Goal: Information Seeking & Learning: Check status

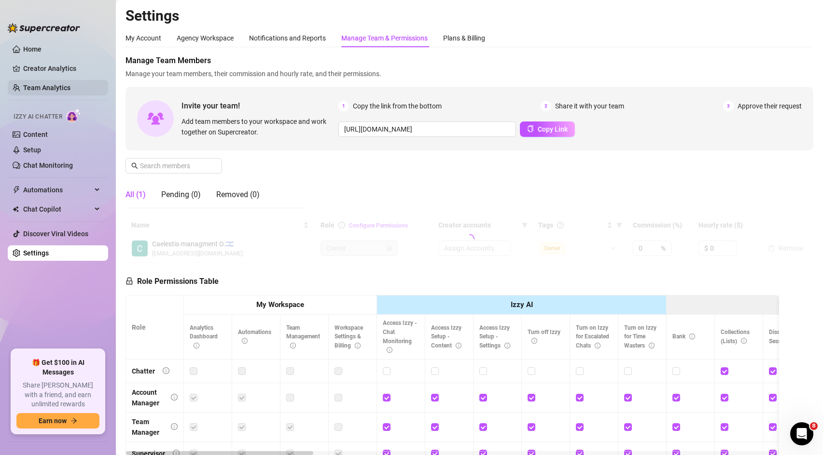
click at [64, 84] on link "Team Analytics" at bounding box center [46, 88] width 47 height 8
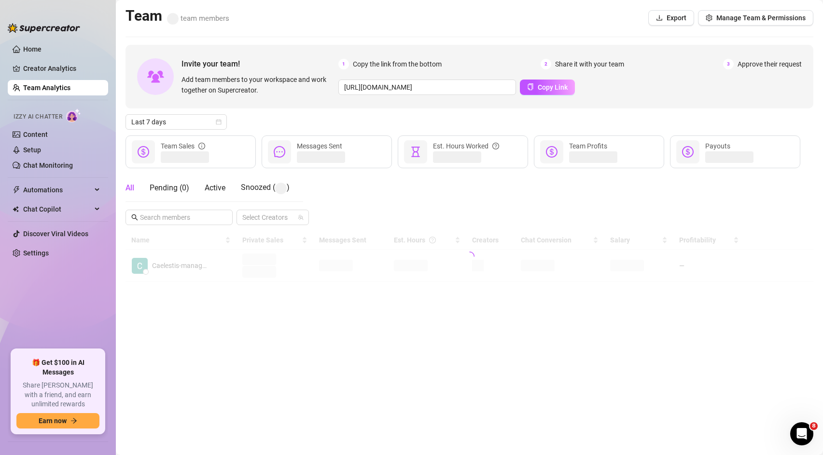
click at [64, 86] on link "Team Analytics" at bounding box center [46, 88] width 47 height 8
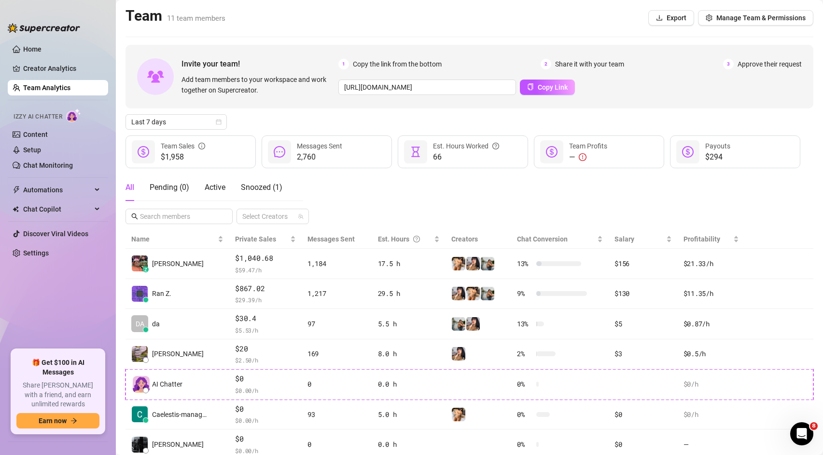
click at [89, 325] on ul "Home Creator Analytics Team Analytics Izzy AI Chatter Content Setup Chat Monito…" at bounding box center [58, 192] width 100 height 308
click at [212, 124] on span "Last 7 days" at bounding box center [176, 122] width 90 height 14
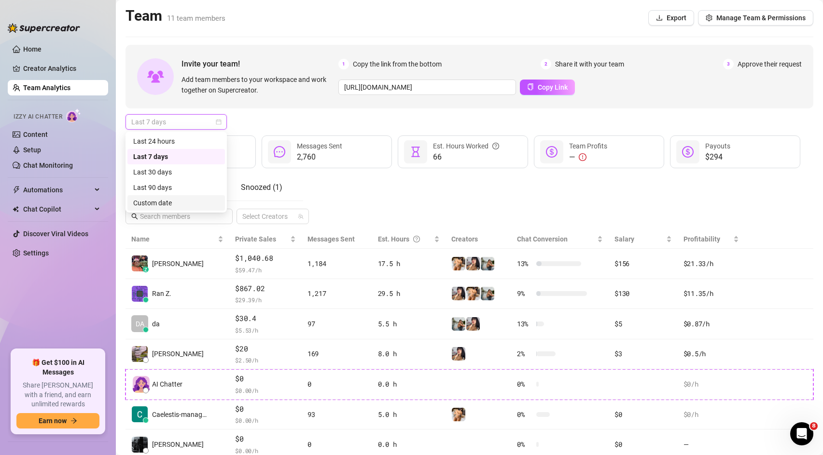
click at [166, 203] on div "Custom date" at bounding box center [176, 203] width 86 height 11
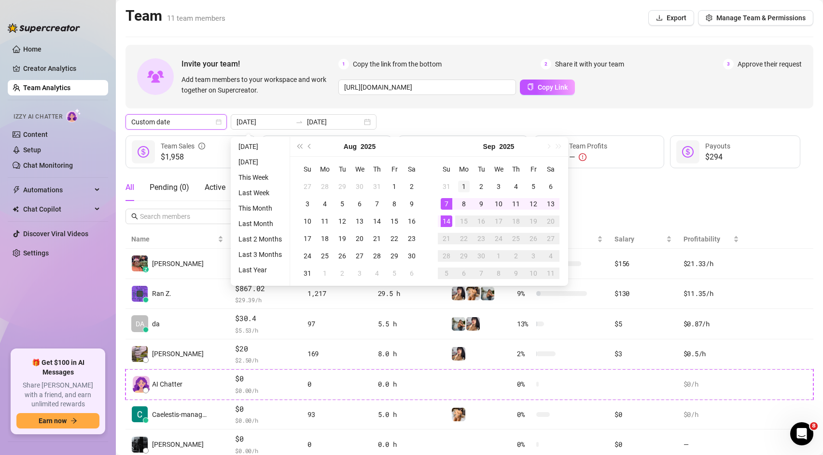
type input "[DATE]"
click at [465, 187] on div "1" at bounding box center [464, 187] width 12 height 12
type input "[DATE]"
click at [447, 224] on div "14" at bounding box center [446, 222] width 12 height 12
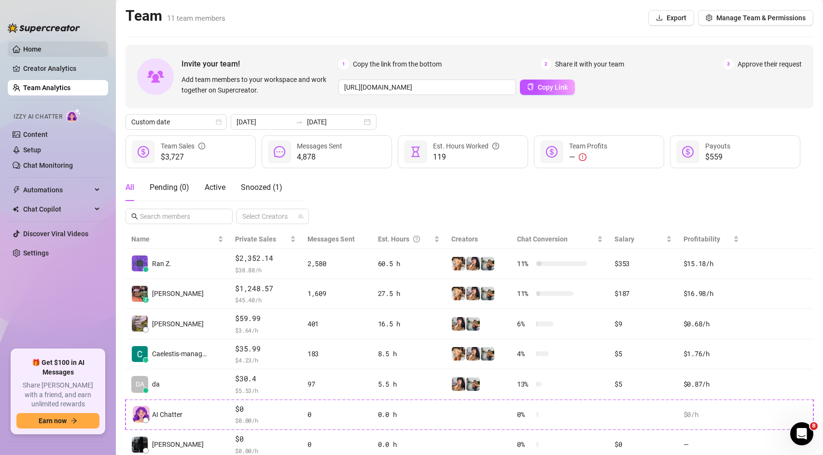
click at [41, 53] on link "Home" at bounding box center [32, 49] width 18 height 8
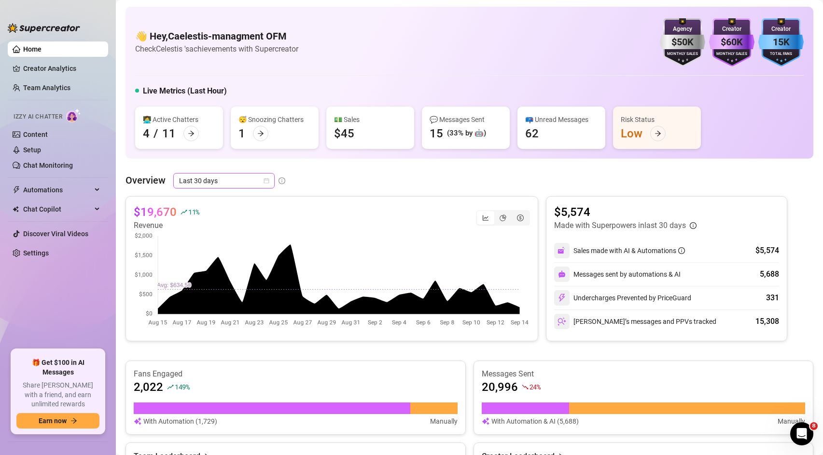
click at [211, 178] on span "Last 30 days" at bounding box center [224, 181] width 90 height 14
click at [208, 258] on div "Custom date" at bounding box center [223, 262] width 86 height 11
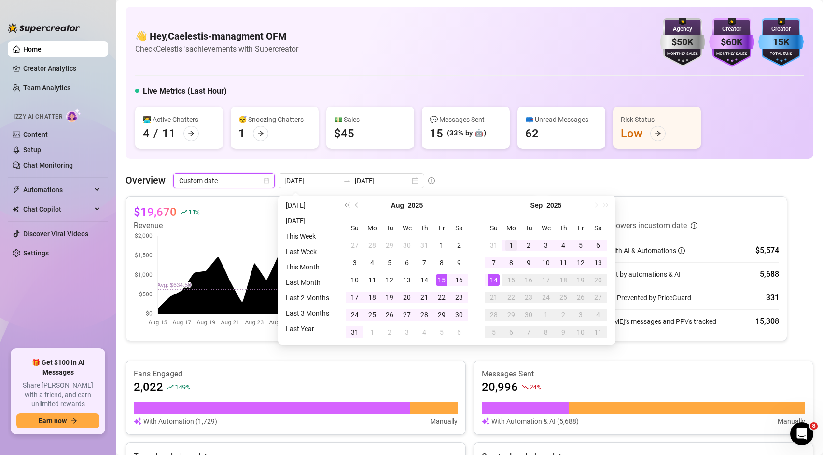
type input "[DATE]"
click at [513, 246] on div "1" at bounding box center [511, 246] width 12 height 12
type input "[DATE]"
click at [495, 280] on div "14" at bounding box center [494, 280] width 12 height 12
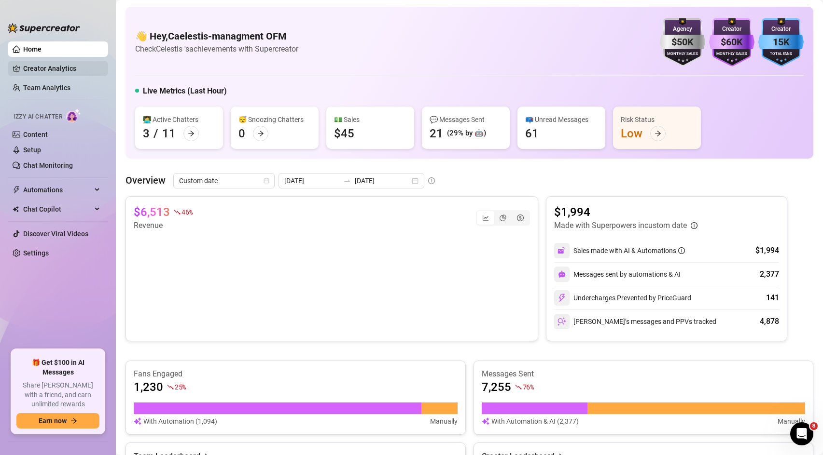
click at [56, 68] on link "Creator Analytics" at bounding box center [61, 68] width 77 height 15
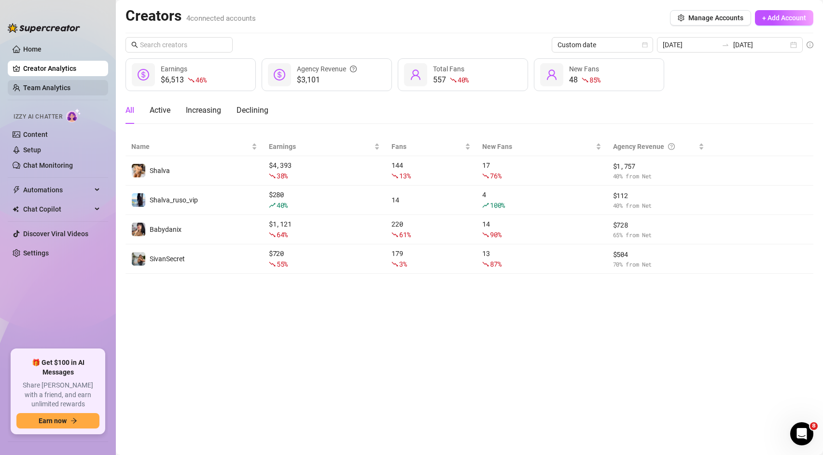
click at [56, 86] on link "Team Analytics" at bounding box center [46, 88] width 47 height 8
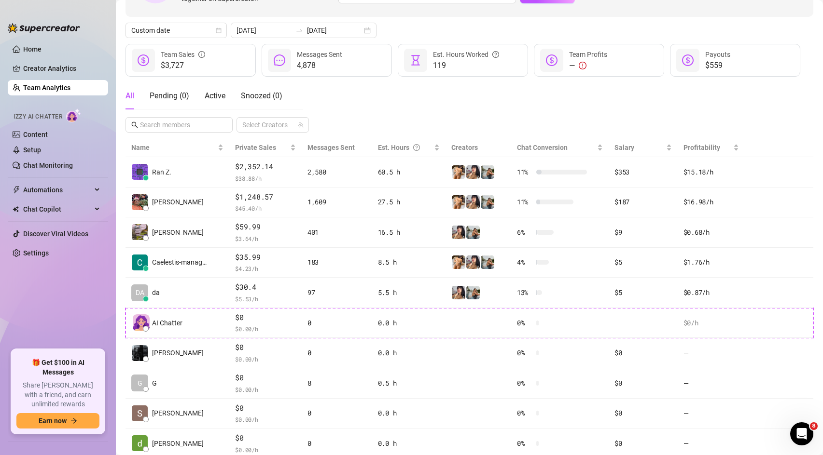
scroll to position [108, 0]
